Goal: Navigation & Orientation: Understand site structure

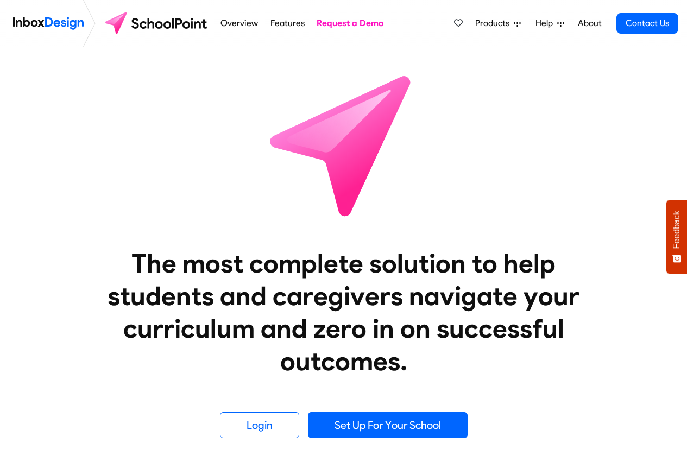
click at [589, 23] on link "About" at bounding box center [589, 23] width 30 height 22
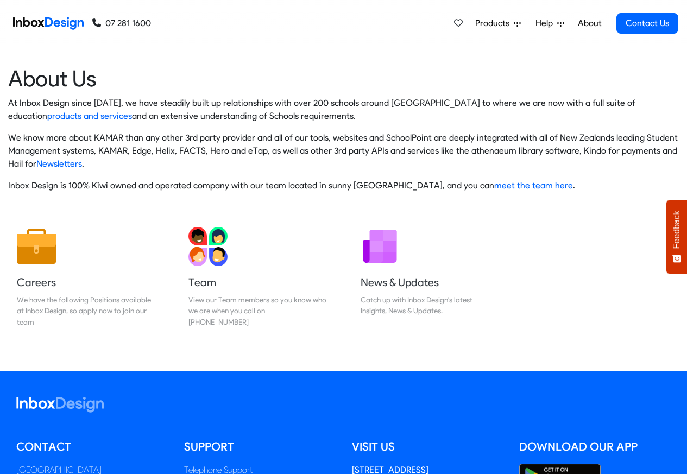
click at [490, 23] on span "Products" at bounding box center [494, 23] width 39 height 13
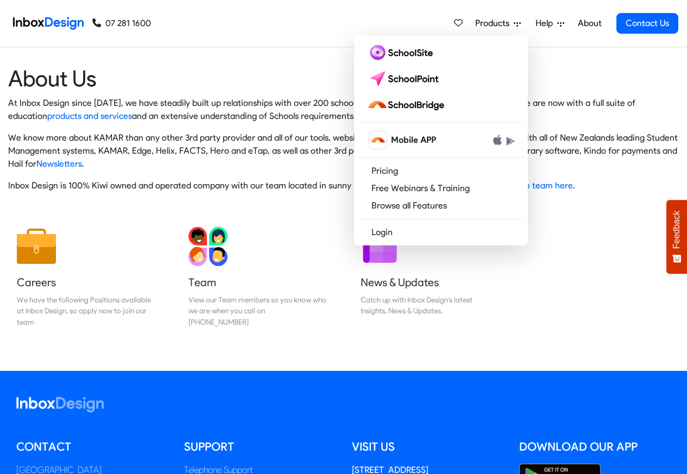
click at [126, 22] on link "07 281 1600" at bounding box center [121, 23] width 59 height 13
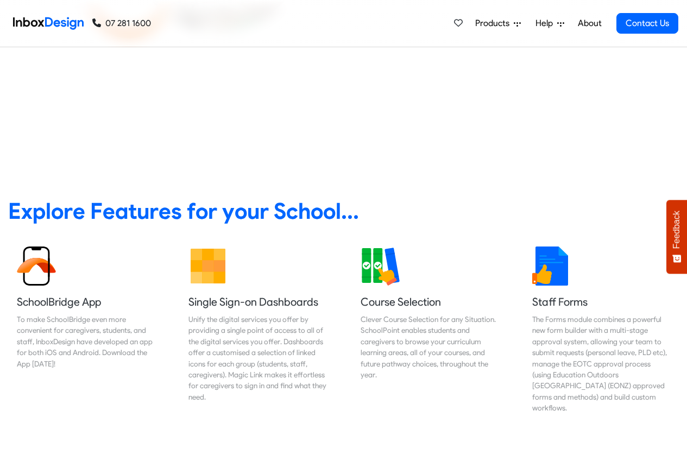
scroll to position [326, 0]
